Goal: Obtain resource: Obtain resource

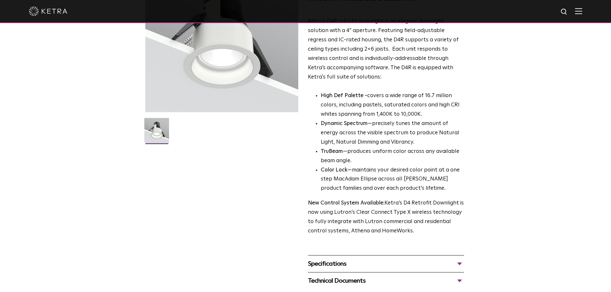
scroll to position [96, 0]
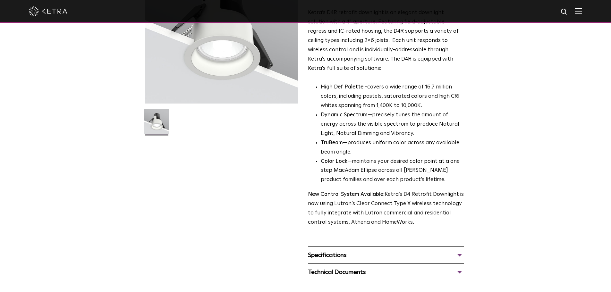
click at [415, 251] on div "Specifications LUMEN OUTPUTS 800 Beam Angles 15, 25, 40, 60, 90 CONTROL Lutron …" at bounding box center [386, 255] width 156 height 17
click at [427, 247] on div "Specifications LUMEN OUTPUTS 800 Beam Angles 15, 25, 40, 60, 90 CONTROL Lutron …" at bounding box center [386, 255] width 156 height 17
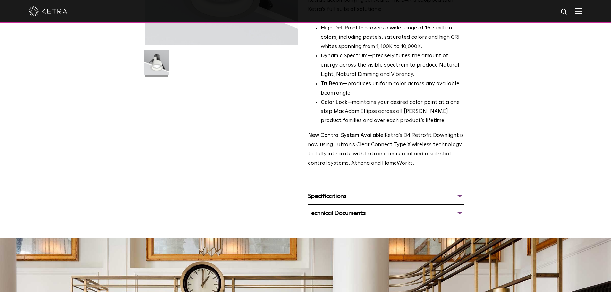
scroll to position [160, 0]
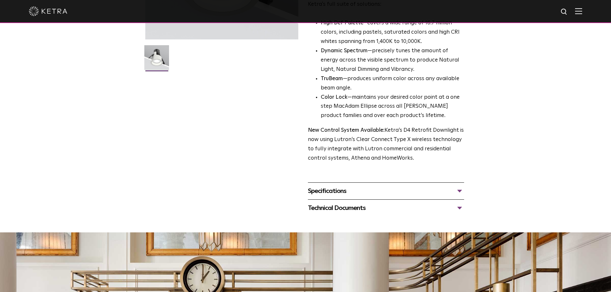
click at [461, 193] on div "Specifications" at bounding box center [386, 191] width 156 height 10
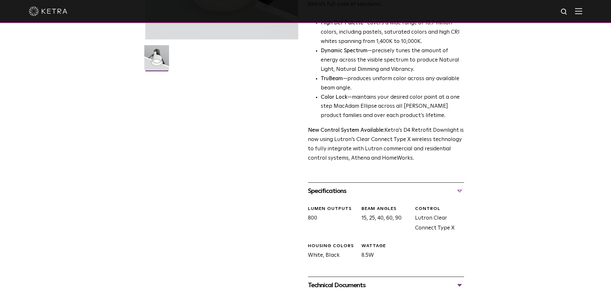
scroll to position [225, 0]
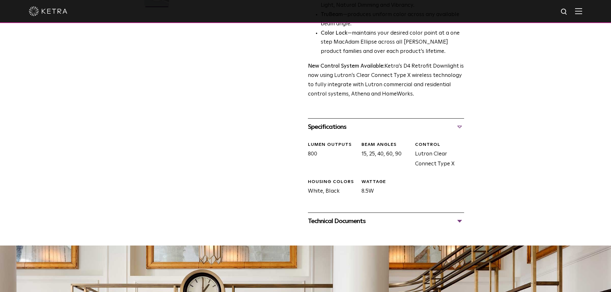
drag, startPoint x: 366, startPoint y: 155, endPoint x: 397, endPoint y: 153, distance: 31.2
click at [397, 153] on div "Beam Angles 15, 25, 40, 60, 90" at bounding box center [384, 156] width 54 height 28
click at [398, 153] on div "Beam Angles 15, 25, 40, 60, 90" at bounding box center [384, 156] width 54 height 28
drag, startPoint x: 309, startPoint y: 155, endPoint x: 356, endPoint y: 154, distance: 46.9
click at [327, 155] on div "LUMEN OUTPUTS 800" at bounding box center [330, 156] width 54 height 28
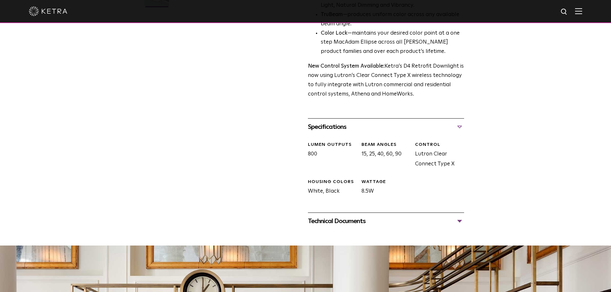
drag, startPoint x: 380, startPoint y: 146, endPoint x: 383, endPoint y: 155, distance: 9.5
click at [408, 144] on div "Beam Angles" at bounding box center [386, 145] width 49 height 6
click at [380, 157] on div "Beam Angles 15, 25, 40, 60, 90" at bounding box center [384, 156] width 54 height 28
drag, startPoint x: 362, startPoint y: 154, endPoint x: 403, endPoint y: 150, distance: 41.0
click at [403, 150] on div "Beam Angles 15, 25, 40, 60, 90" at bounding box center [384, 156] width 54 height 28
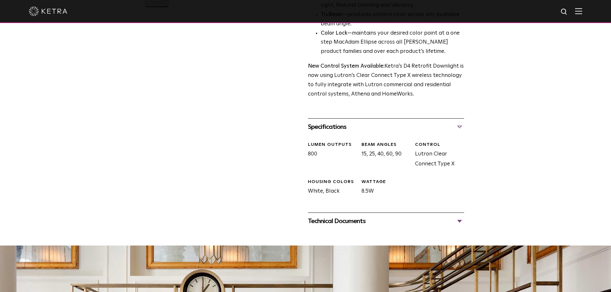
click at [400, 153] on div "Beam Angles 15, 25, 40, 60, 90" at bounding box center [384, 156] width 54 height 28
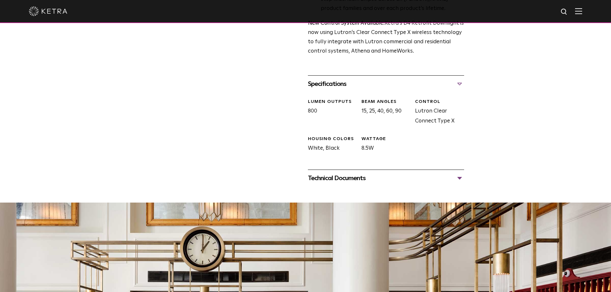
scroll to position [289, 0]
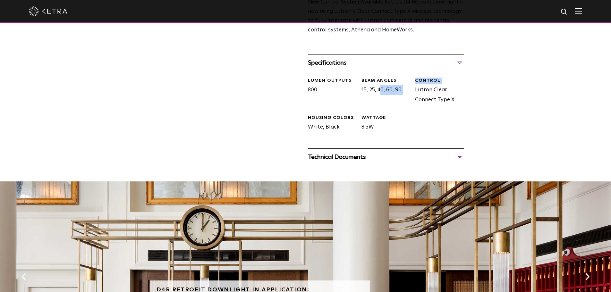
drag, startPoint x: 360, startPoint y: 91, endPoint x: 410, endPoint y: 95, distance: 50.2
click at [410, 95] on div "LUMEN OUTPUTS 800 Beam Angles 15, 25, 40, 60, 90 CONTROL Lutron Clear Connect T…" at bounding box center [383, 109] width 161 height 77
click at [409, 96] on div "Beam Angles 15, 25, 40, 60, 90" at bounding box center [384, 92] width 54 height 28
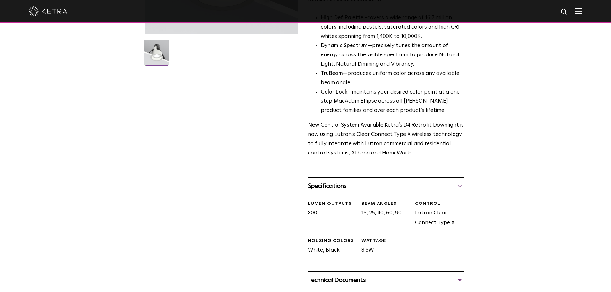
scroll to position [230, 0]
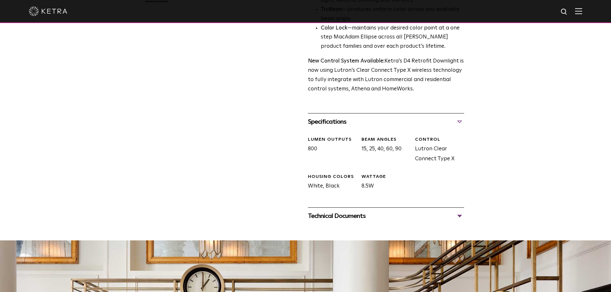
click at [396, 217] on div "Technical Documents" at bounding box center [386, 216] width 156 height 10
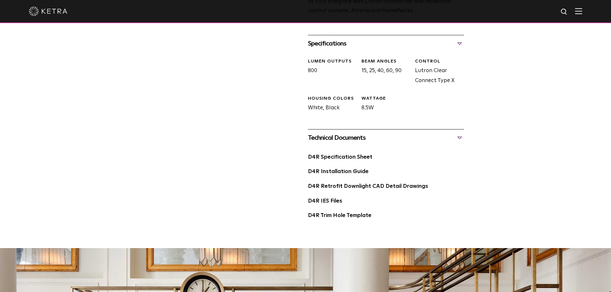
scroll to position [326, 0]
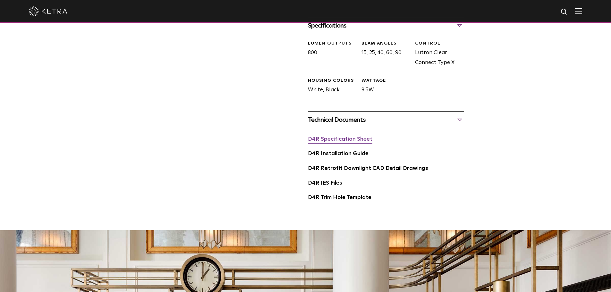
click at [353, 139] on link "D4R Specification Sheet" at bounding box center [340, 139] width 65 height 5
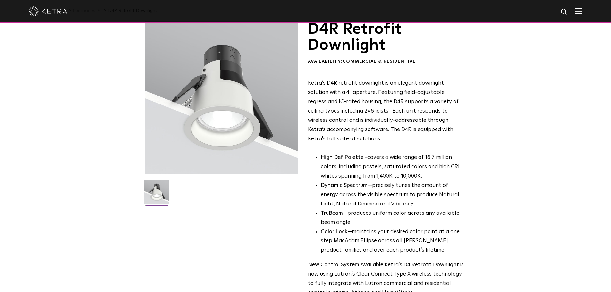
scroll to position [0, 0]
